Goal: Entertainment & Leisure: Consume media (video, audio)

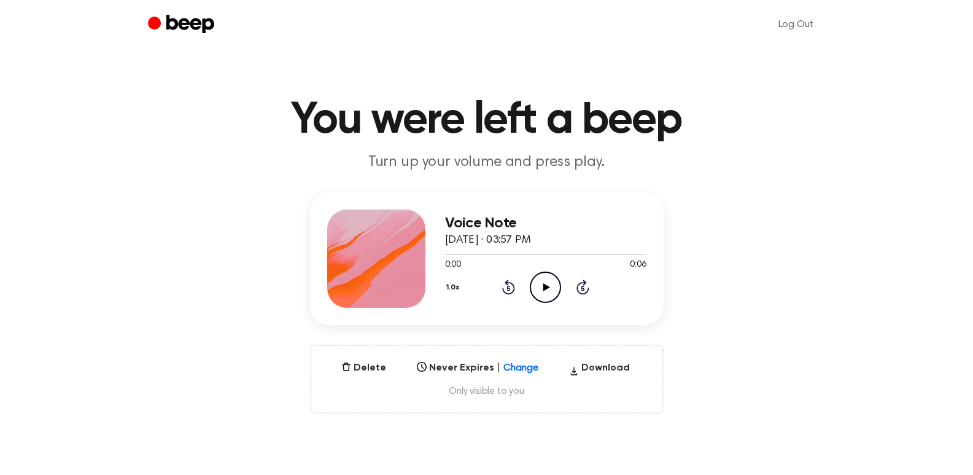
click at [550, 289] on icon "Play Audio" at bounding box center [545, 286] width 31 height 31
click at [540, 290] on icon "Play Audio" at bounding box center [545, 286] width 31 height 31
click at [541, 288] on icon "Play Audio" at bounding box center [545, 286] width 31 height 31
click at [546, 290] on icon "Play Audio" at bounding box center [545, 286] width 31 height 31
click at [542, 286] on icon "Play Audio" at bounding box center [545, 286] width 31 height 31
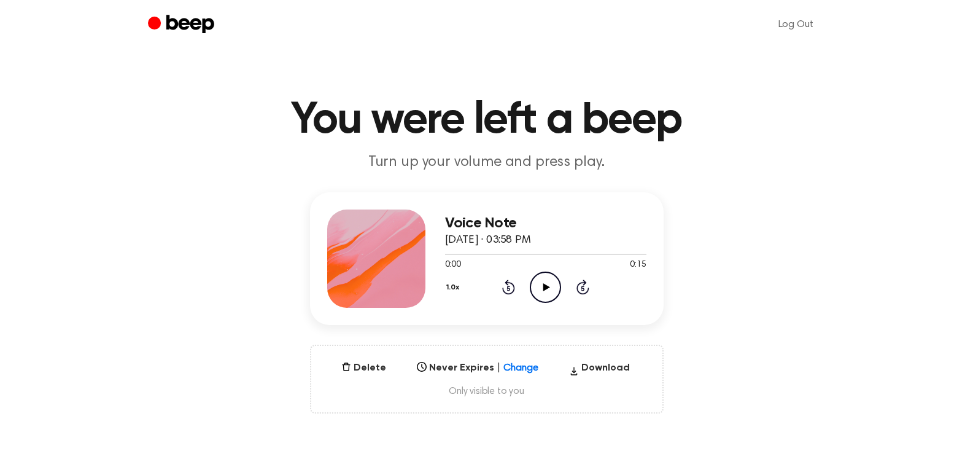
click at [544, 292] on icon "Play Audio" at bounding box center [545, 286] width 31 height 31
click at [551, 288] on icon "Play Audio" at bounding box center [545, 286] width 31 height 31
click at [541, 292] on icon "Play Audio" at bounding box center [545, 286] width 31 height 31
click at [542, 293] on icon "Play Audio" at bounding box center [545, 286] width 31 height 31
click at [549, 279] on icon "Play Audio" at bounding box center [545, 286] width 31 height 31
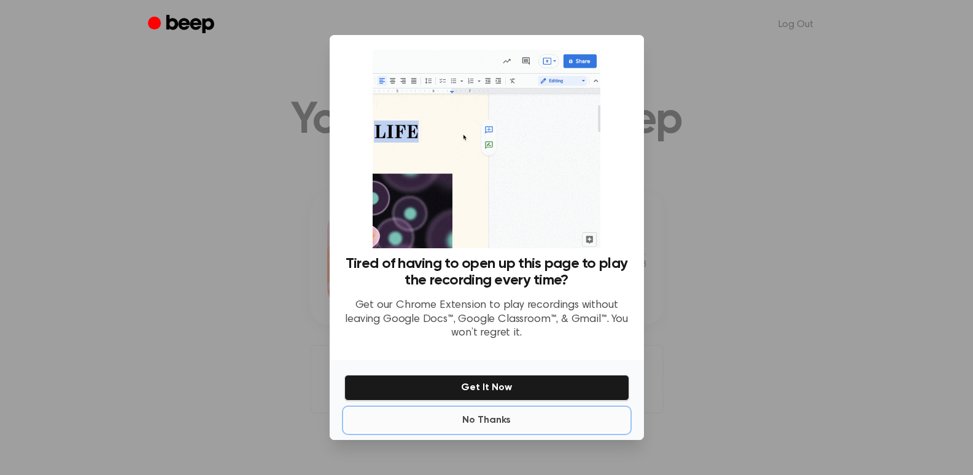
click at [506, 416] on button "No Thanks" at bounding box center [486, 420] width 285 height 25
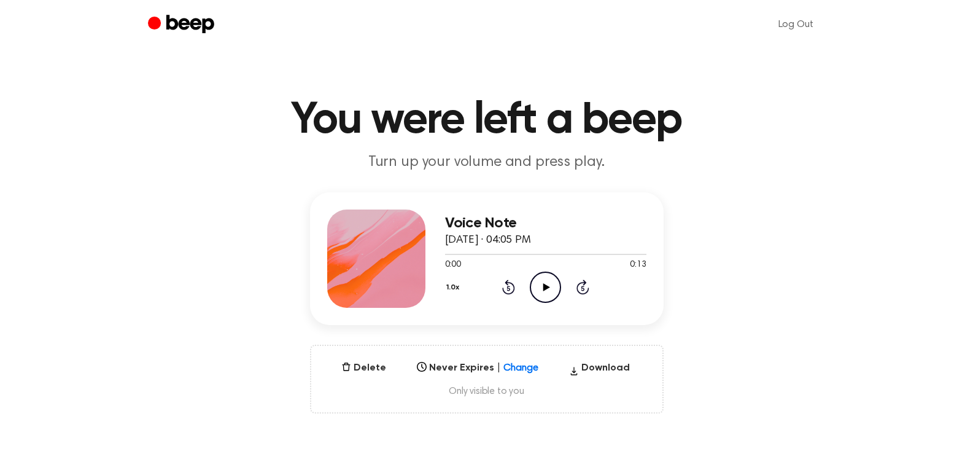
click at [546, 288] on icon at bounding box center [546, 287] width 7 height 8
click at [547, 281] on icon "Play Audio" at bounding box center [545, 286] width 31 height 31
click at [544, 280] on icon "Play Audio" at bounding box center [545, 286] width 31 height 31
click at [538, 285] on icon "Play Audio" at bounding box center [545, 286] width 31 height 31
click at [541, 284] on icon "Play Audio" at bounding box center [545, 286] width 31 height 31
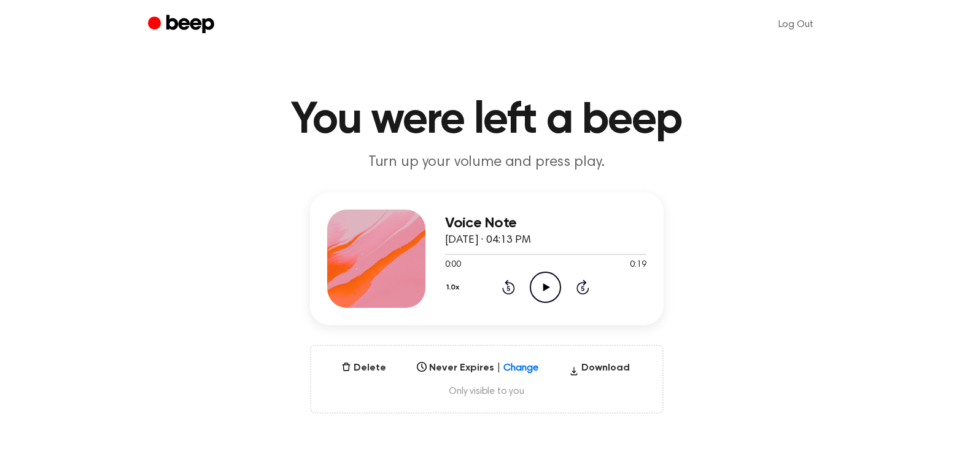
click at [552, 293] on icon "Play Audio" at bounding box center [545, 286] width 31 height 31
click at [545, 288] on icon at bounding box center [546, 287] width 7 height 8
click at [549, 282] on icon "Play Audio" at bounding box center [545, 286] width 31 height 31
